Goal: Task Accomplishment & Management: Use online tool/utility

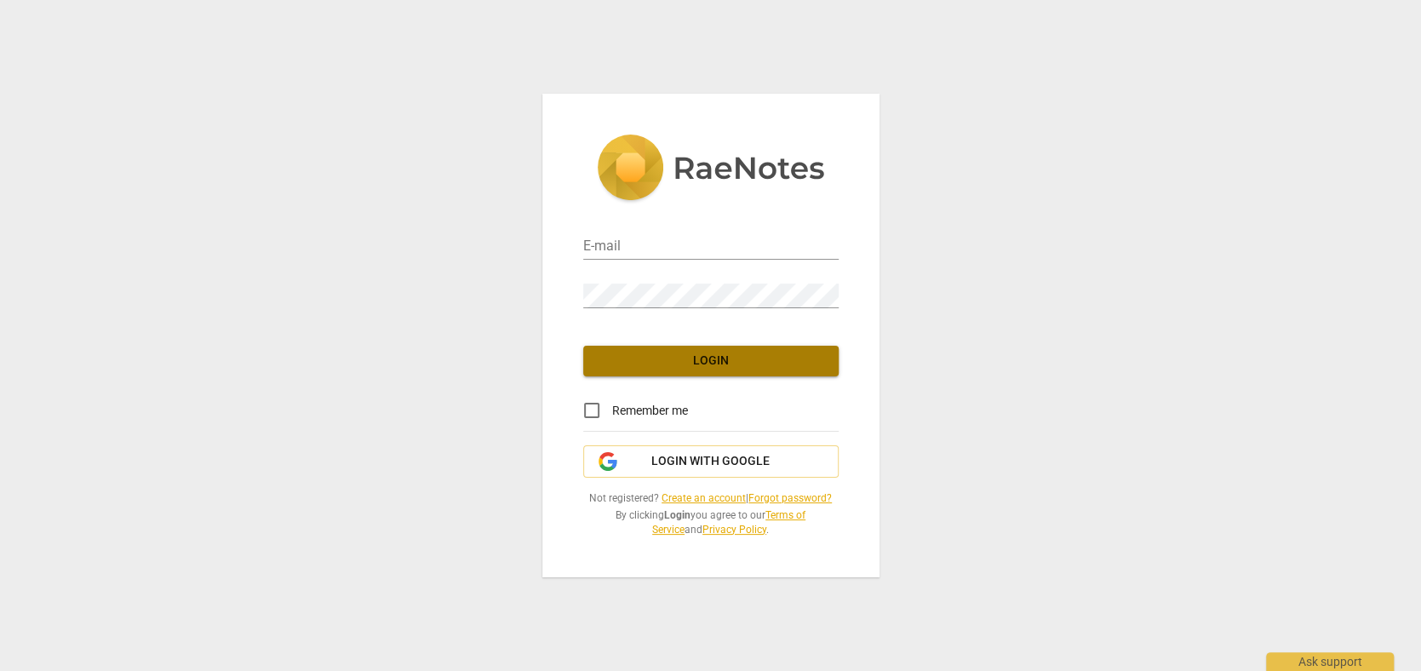
click at [706, 352] on span "Login" at bounding box center [711, 360] width 228 height 17
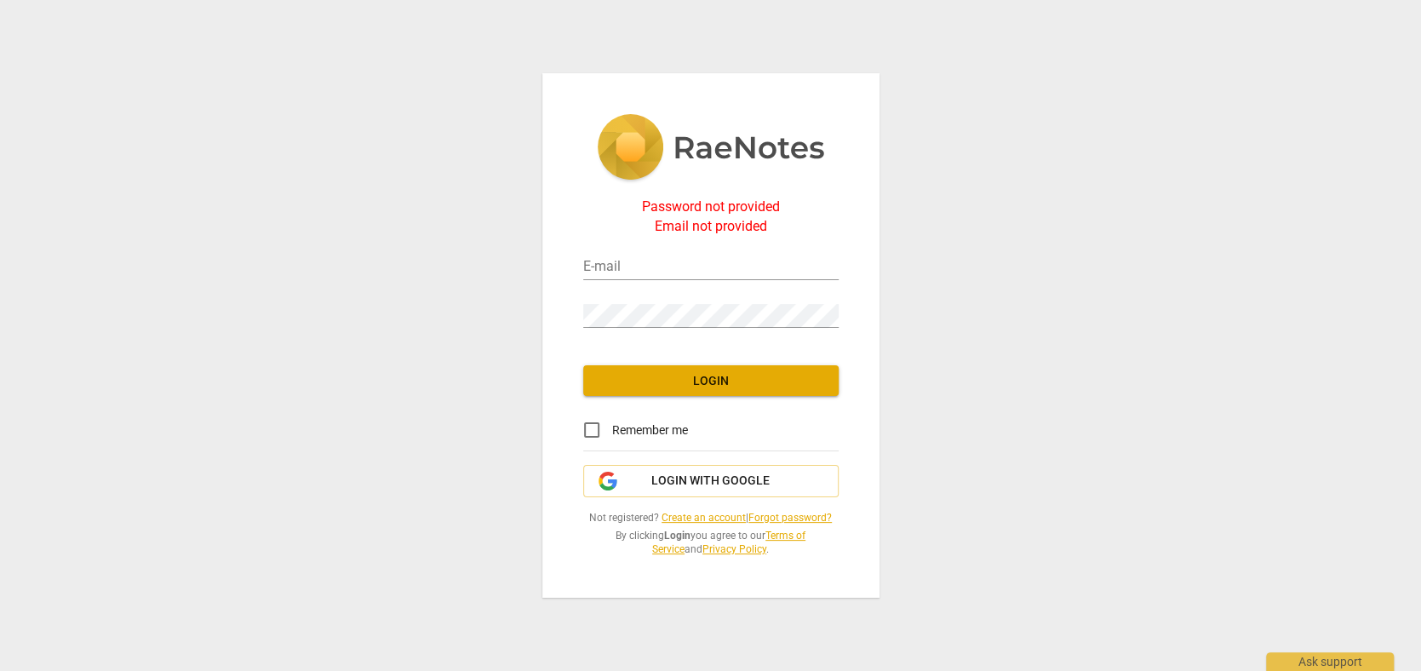
click at [1125, 467] on div "Password not provided Email not provided E-mail Password Login Remember me Logi…" at bounding box center [710, 335] width 1421 height 671
click at [634, 259] on input "email" at bounding box center [710, 267] width 255 height 25
type input "[EMAIL_ADDRESS][DOMAIN_NAME]"
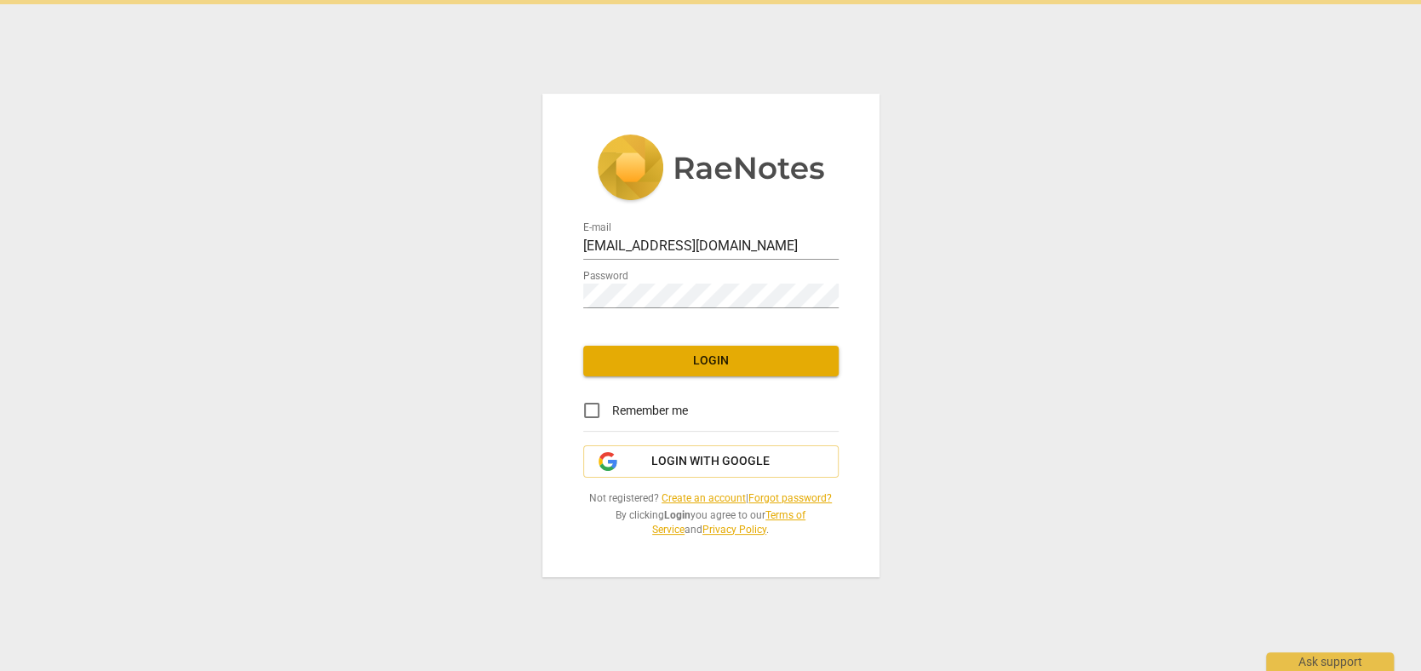
click at [696, 0] on html "E-mail [EMAIL_ADDRESS][DOMAIN_NAME] Password Login Remember me Login with Googl…" at bounding box center [710, 0] width 1421 height 0
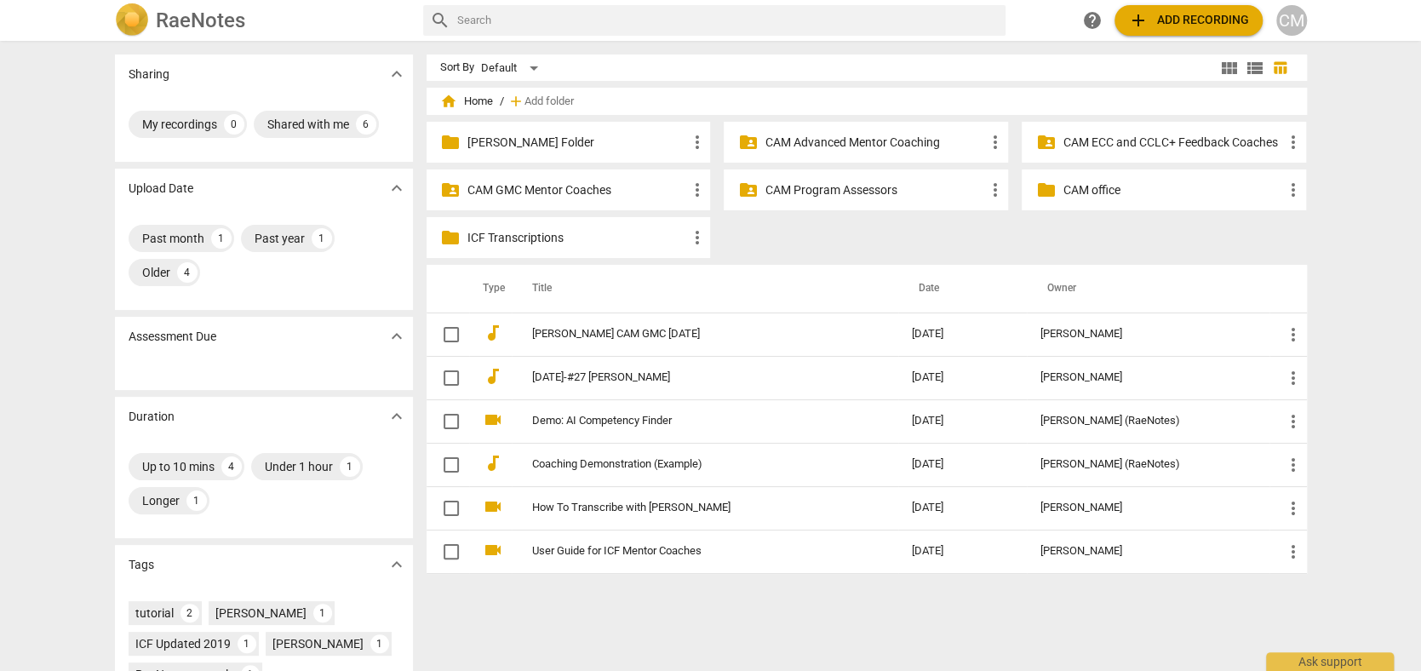
click at [1097, 134] on p "CAM ECC and CCLC+ Feedback Coaches" at bounding box center [1172, 143] width 220 height 18
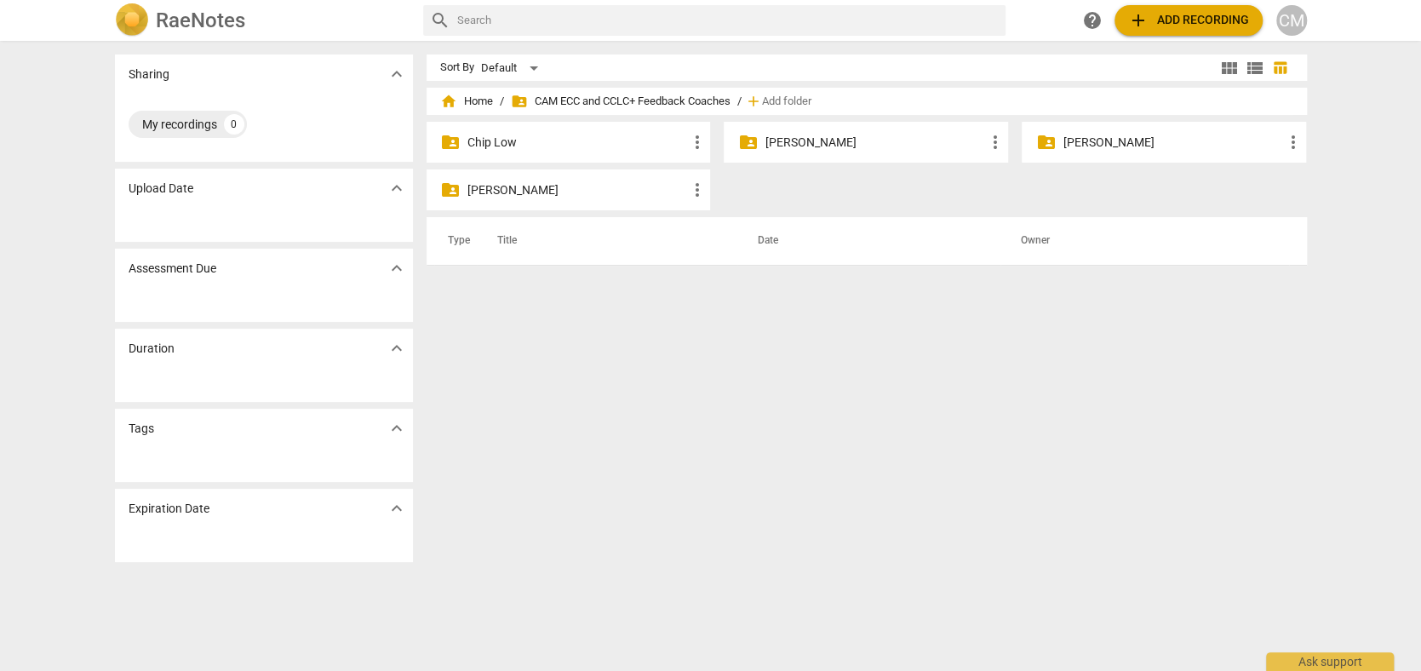
click at [820, 139] on p "[PERSON_NAME]" at bounding box center [874, 143] width 220 height 18
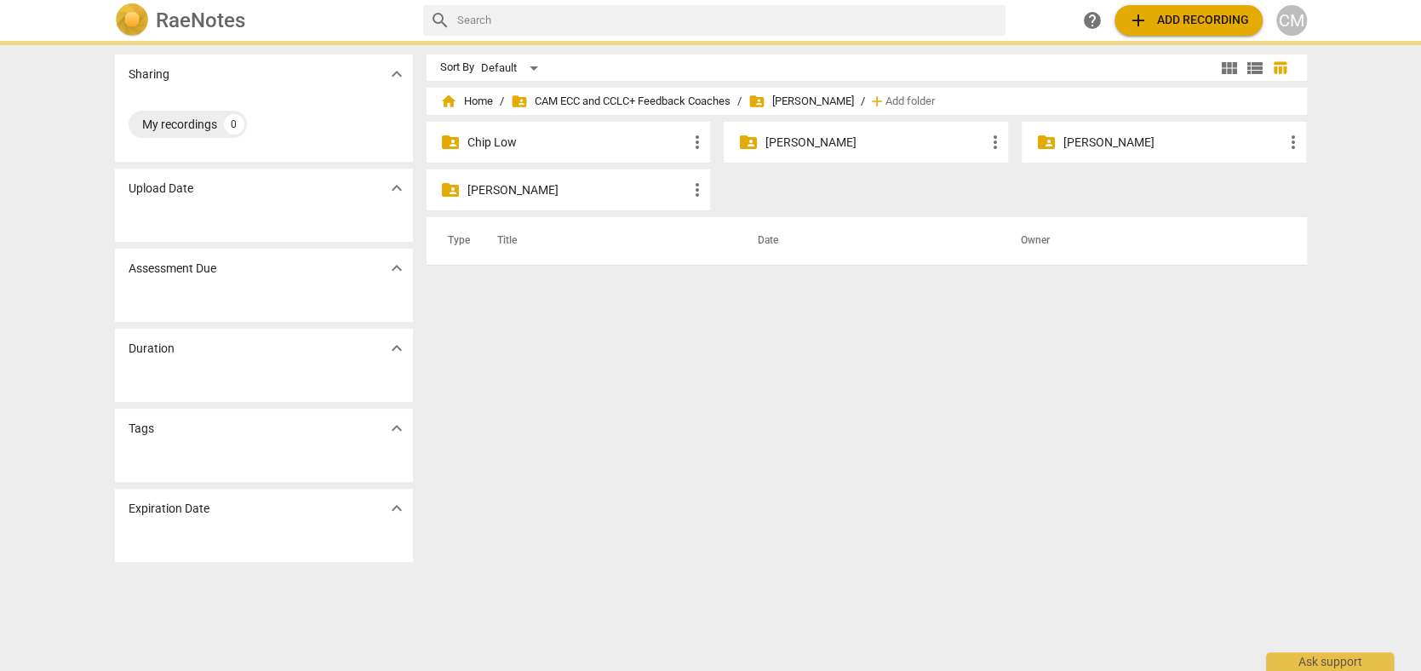
click at [820, 139] on p "[PERSON_NAME]" at bounding box center [874, 143] width 220 height 18
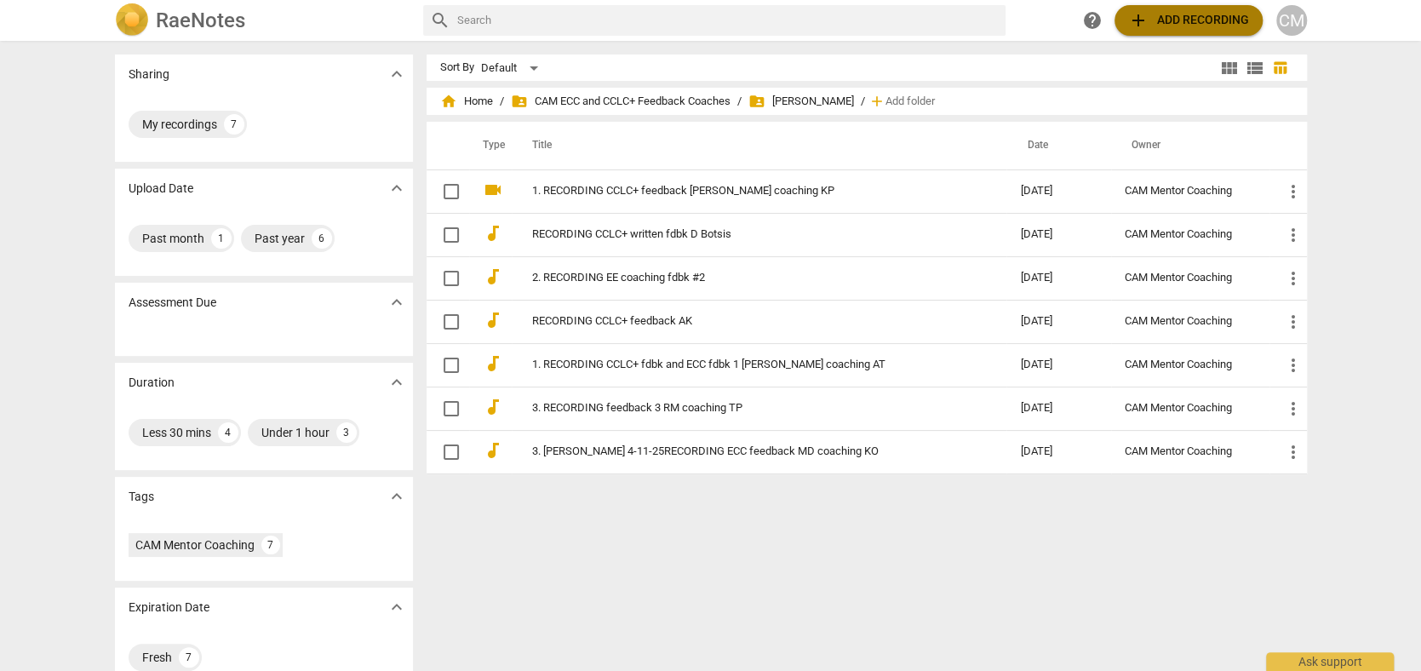
click at [1188, 19] on span "add Add recording" at bounding box center [1188, 20] width 121 height 20
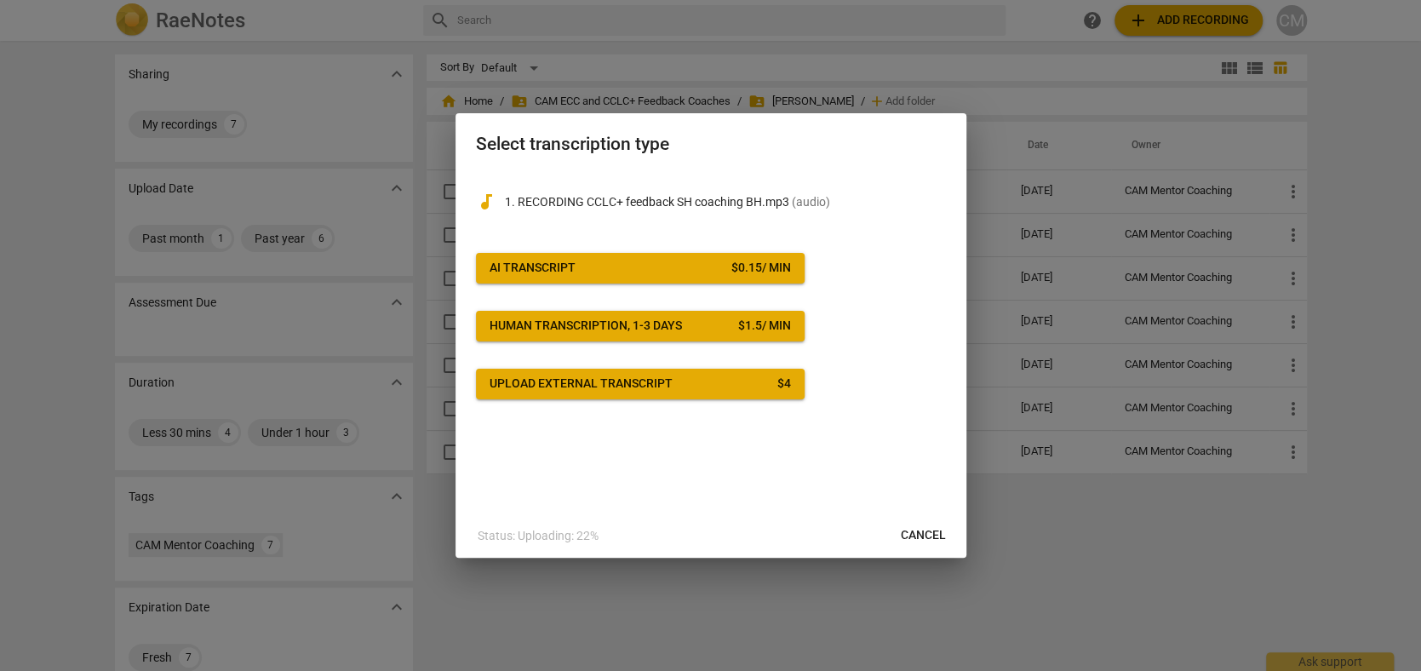
click at [675, 265] on span "AI Transcript $ 0.15 / min" at bounding box center [640, 268] width 301 height 17
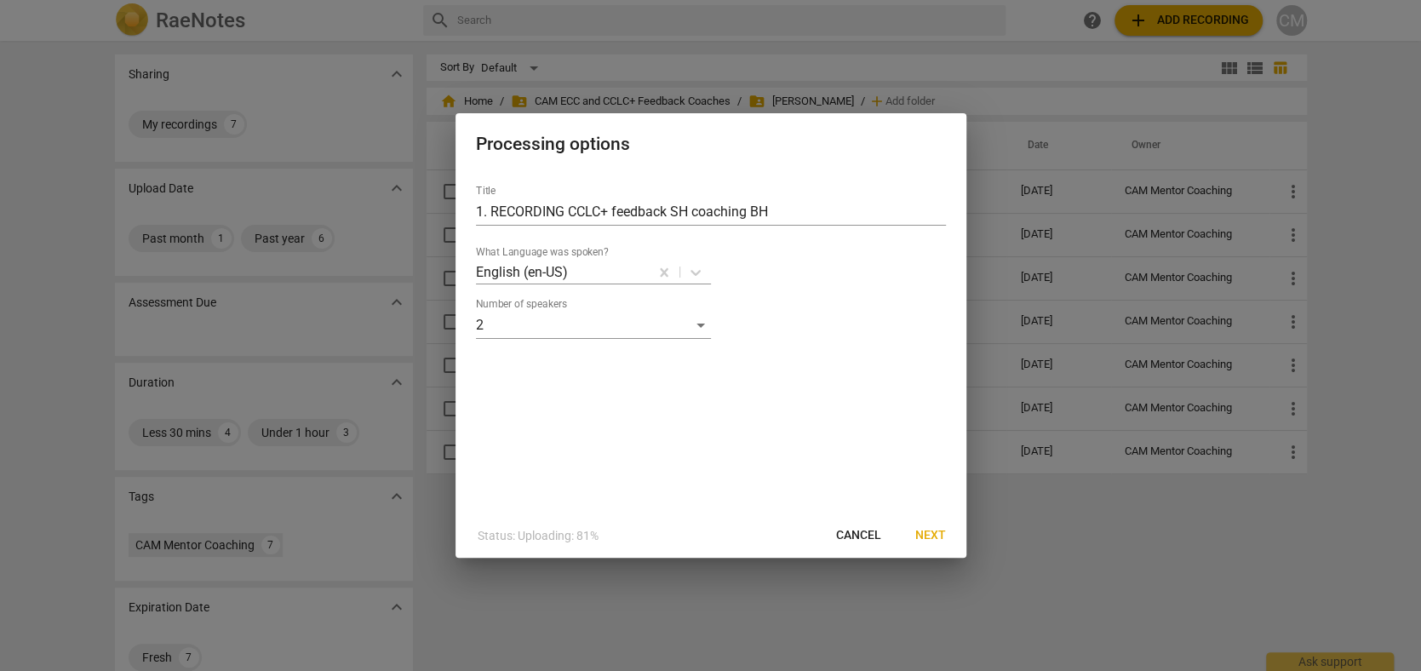
drag, startPoint x: 935, startPoint y: 535, endPoint x: 949, endPoint y: 526, distance: 17.2
click at [936, 535] on span "Next" at bounding box center [930, 535] width 31 height 17
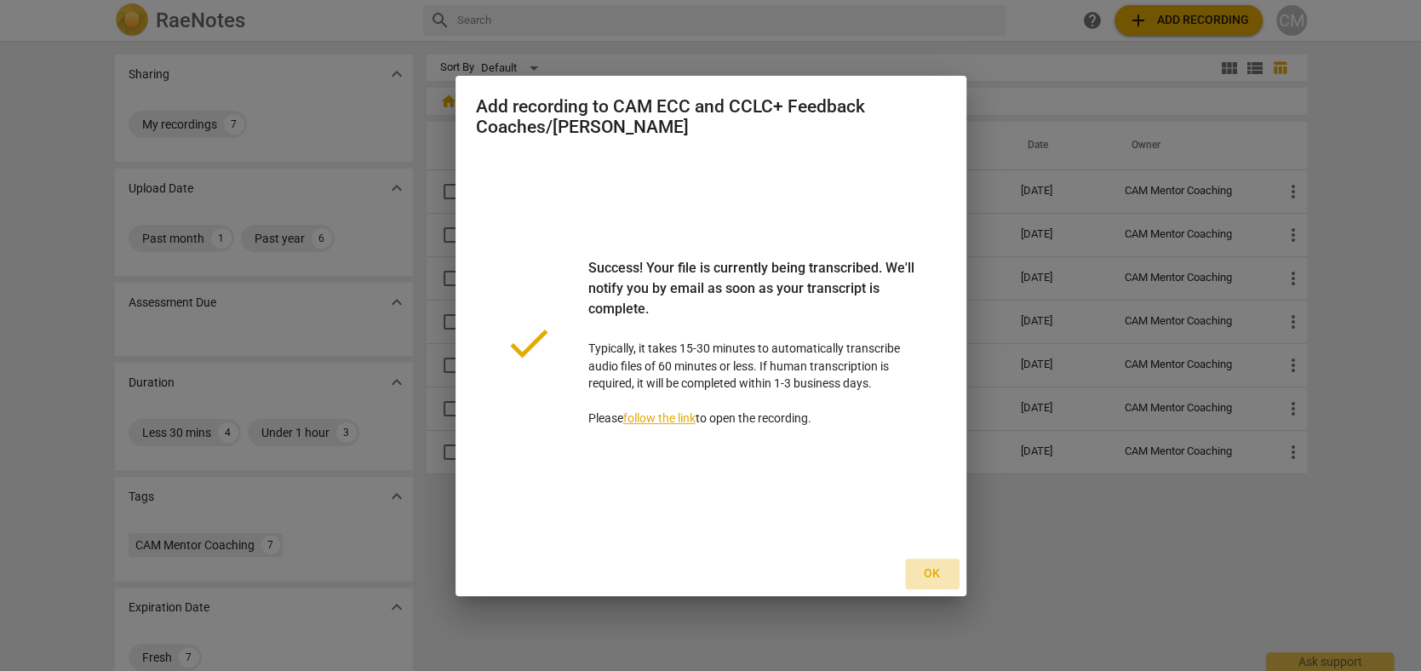
click at [940, 575] on span "Ok" at bounding box center [932, 573] width 27 height 17
